Goal: Use online tool/utility: Utilize a website feature to perform a specific function

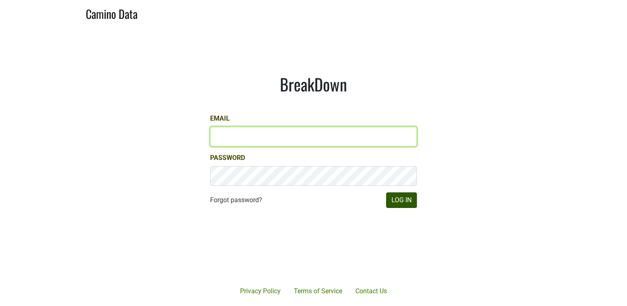
type input "[PERSON_NAME][EMAIL_ADDRESS][DOMAIN_NAME]"
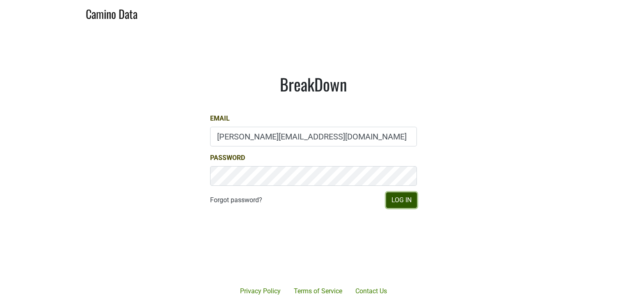
click at [411, 201] on button "Log In" at bounding box center [401, 201] width 31 height 16
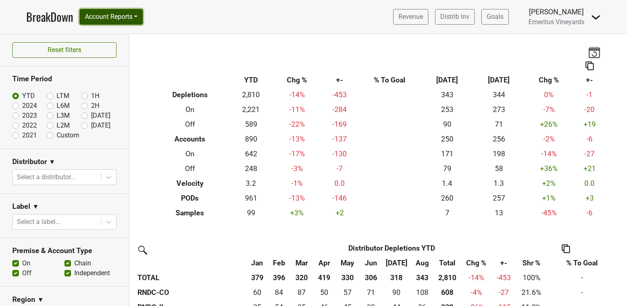
click at [115, 14] on button "Account Reports" at bounding box center [111, 17] width 63 height 16
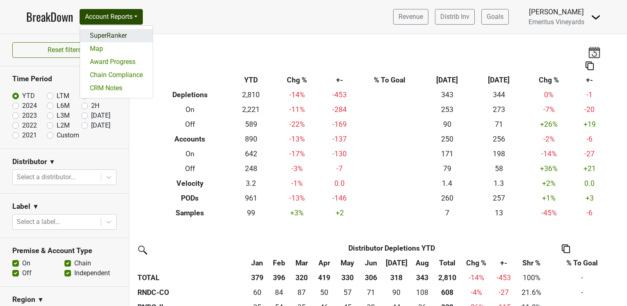
click at [103, 32] on link "SuperRanker" at bounding box center [116, 35] width 73 height 13
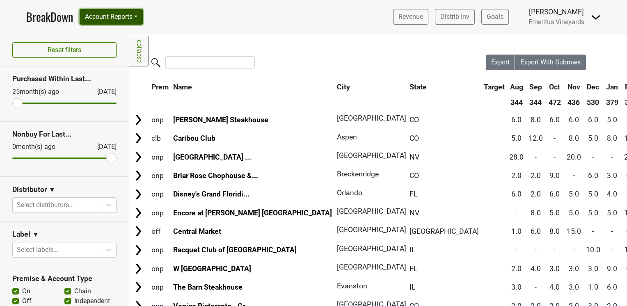
click at [110, 17] on button "Account Reports" at bounding box center [111, 17] width 63 height 16
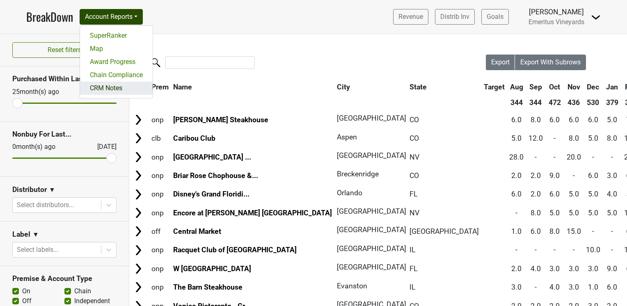
click at [104, 87] on link "CRM Notes" at bounding box center [116, 88] width 73 height 13
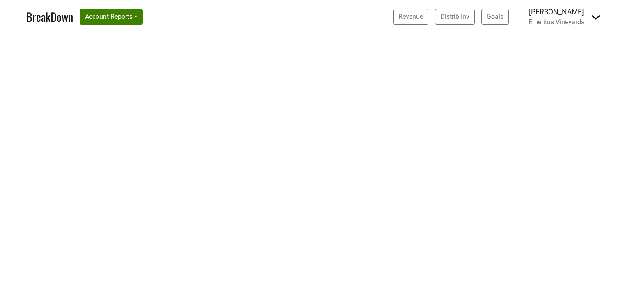
select select "CA"
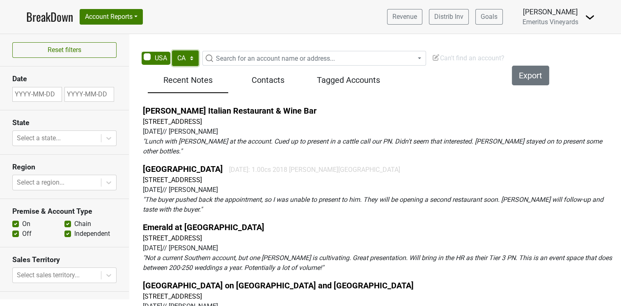
click at [186, 58] on select "AK AL AR AZ CA CO CT DC DE FL GA HI IA ID IL IN KS KY LA MA MD ME MI MN MO MS M…" at bounding box center [185, 58] width 27 height 16
click at [131, 18] on button "Account Reports" at bounding box center [111, 17] width 63 height 16
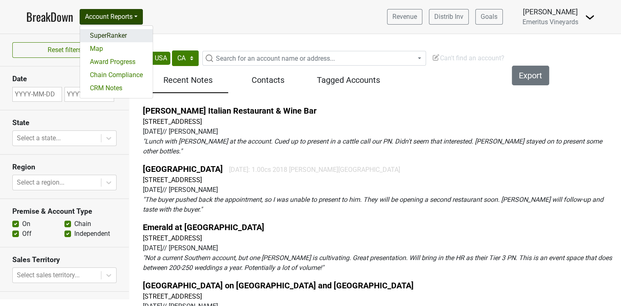
click at [111, 35] on link "SuperRanker" at bounding box center [116, 35] width 73 height 13
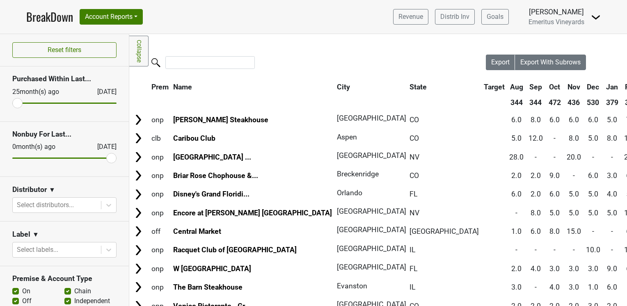
scroll to position [164, 0]
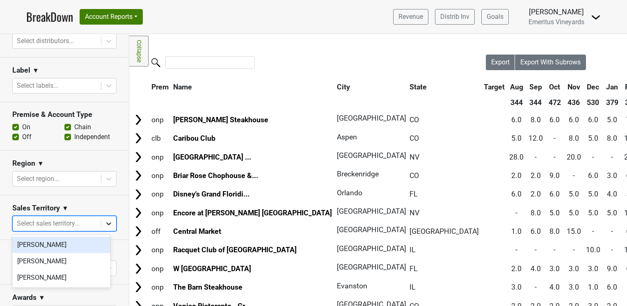
click at [105, 225] on icon at bounding box center [109, 224] width 8 height 8
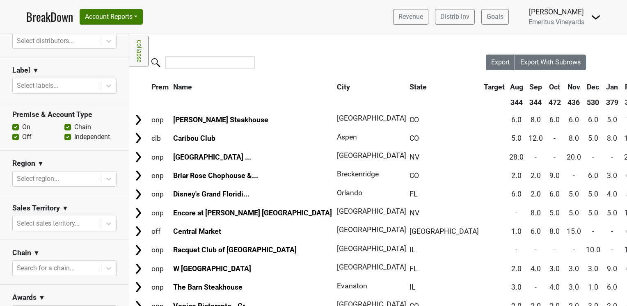
click at [101, 203] on section "Sales Territory ▼ Select sales territory..." at bounding box center [64, 217] width 129 height 45
click at [102, 185] on div at bounding box center [108, 179] width 15 height 15
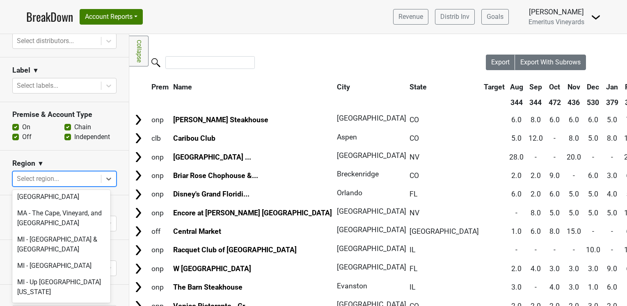
scroll to position [1396, 0]
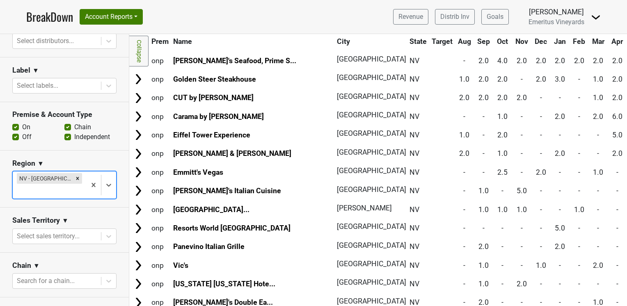
scroll to position [123, 0]
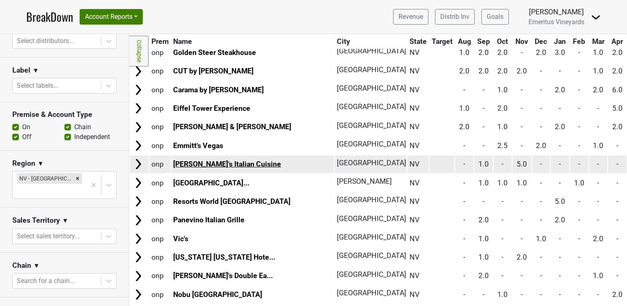
click at [188, 161] on link "[PERSON_NAME]'s Italian Cuisine" at bounding box center [227, 164] width 108 height 8
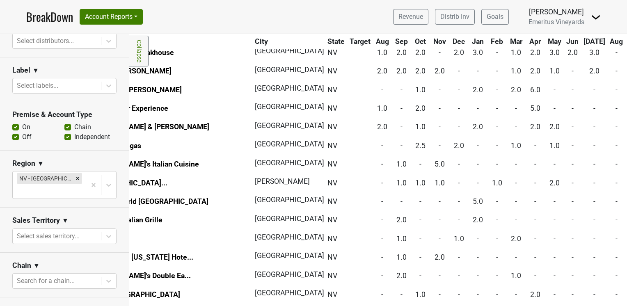
scroll to position [0, 82]
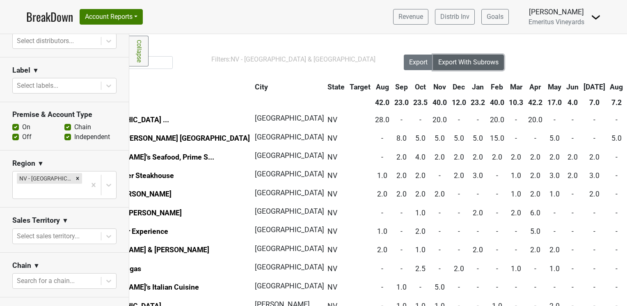
click at [481, 58] on span "Export With Subrows" at bounding box center [468, 62] width 60 height 8
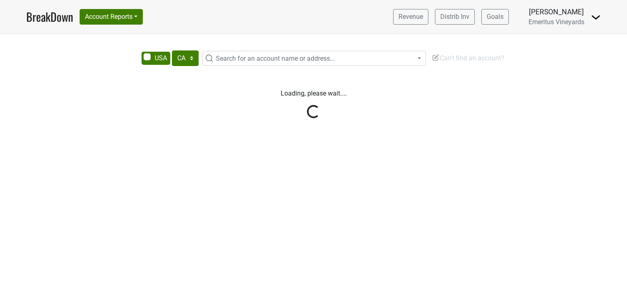
select select "CA"
